Goal: Transaction & Acquisition: Purchase product/service

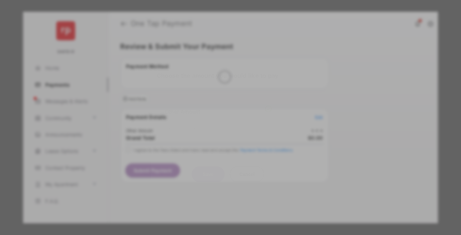
click at [218, 106] on div "Other Amount" at bounding box center [218, 111] width 107 height 11
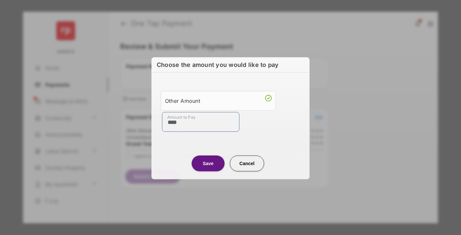
type input "****"
click at [208, 163] on button "Save" at bounding box center [208, 163] width 33 height 16
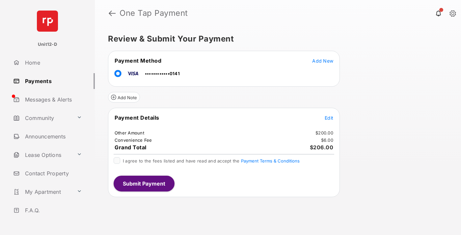
click at [329, 118] on span "Edit" at bounding box center [329, 118] width 9 height 6
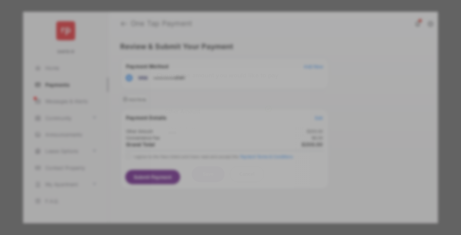
click at [208, 174] on button "Save" at bounding box center [208, 174] width 33 height 16
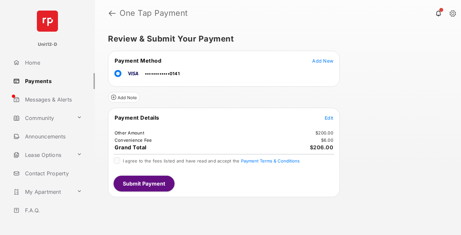
click at [144, 183] on button "Submit Payment" at bounding box center [144, 184] width 61 height 16
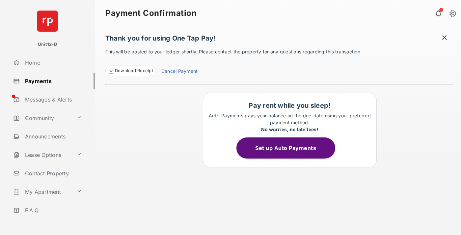
click at [289, 148] on button "Set up Auto Payments" at bounding box center [285, 147] width 99 height 21
